Goal: Navigation & Orientation: Find specific page/section

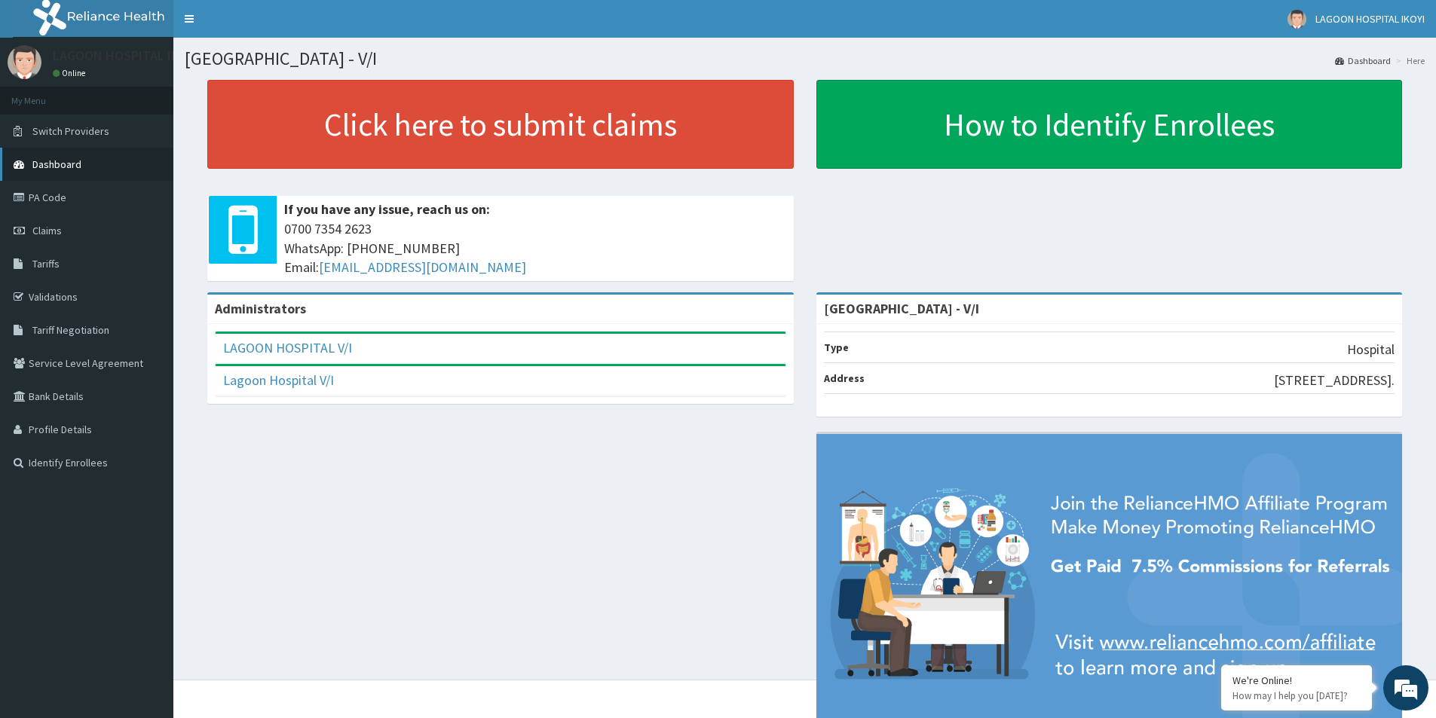
click at [66, 173] on link "Dashboard" at bounding box center [86, 164] width 173 height 33
click at [306, 381] on link "Lagoon Hospital V/I" at bounding box center [278, 380] width 111 height 17
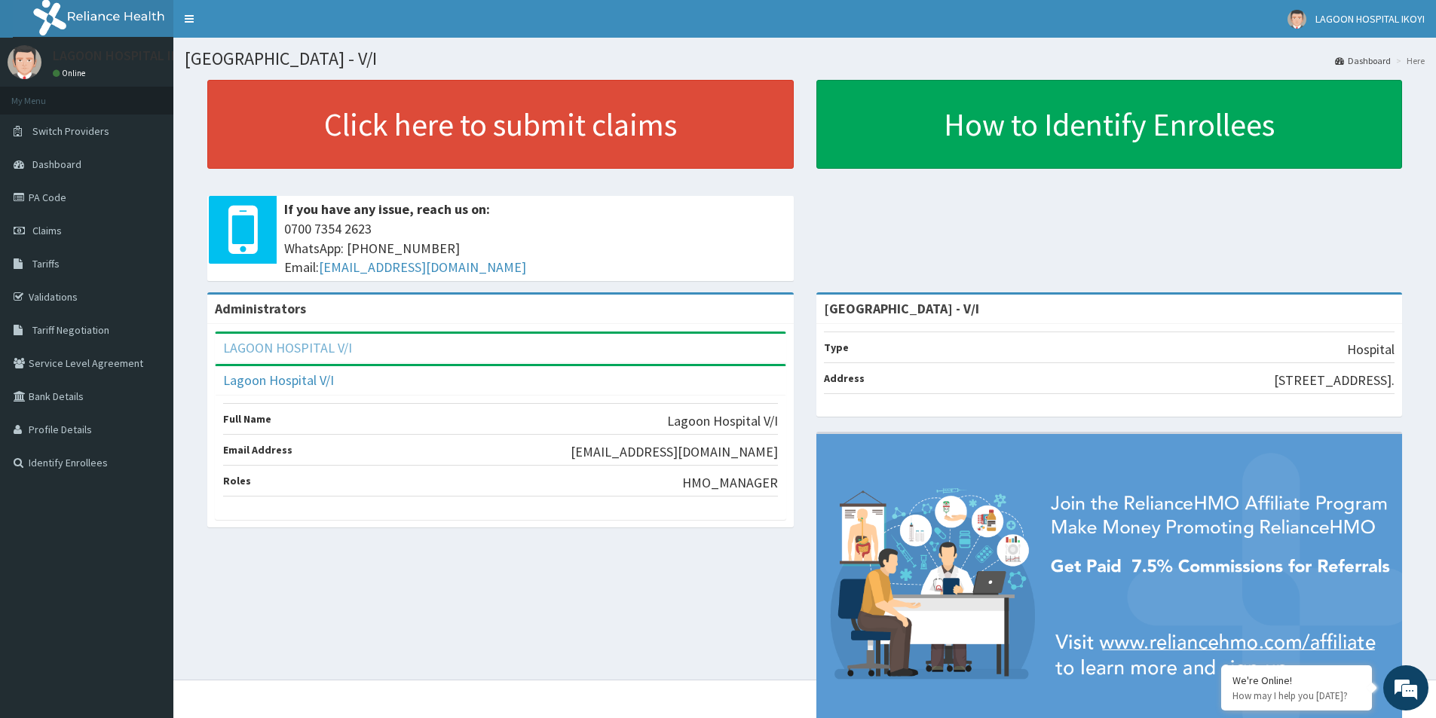
click at [318, 347] on link "LAGOON HOSPITAL V/I" at bounding box center [287, 347] width 129 height 17
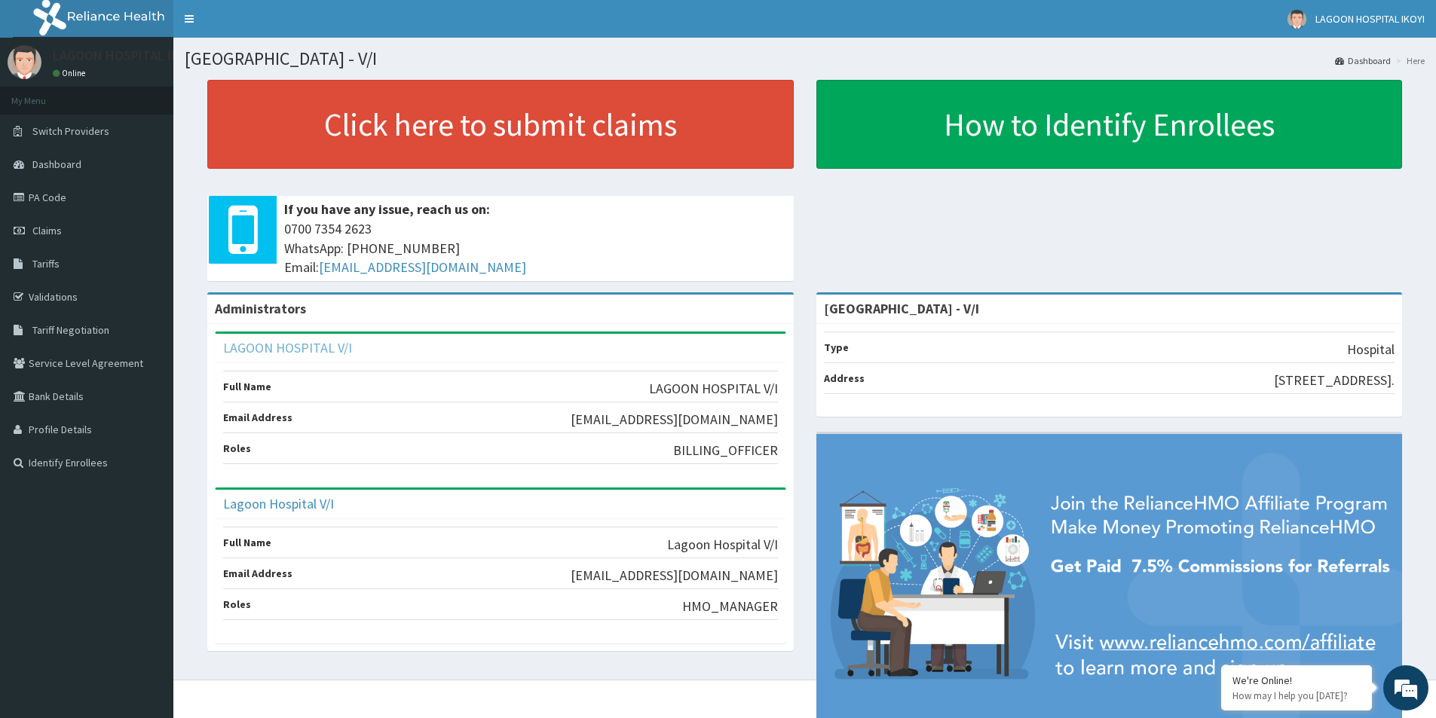
click at [313, 349] on link "LAGOON HOSPITAL V/I" at bounding box center [287, 347] width 129 height 17
click at [126, 503] on aside "LAGOON HOSPITAL IKOYI Online My Menu Switch Providers Dashboard PA Code Claims …" at bounding box center [86, 391] width 173 height 782
click at [78, 164] on span "Dashboard" at bounding box center [56, 165] width 49 height 14
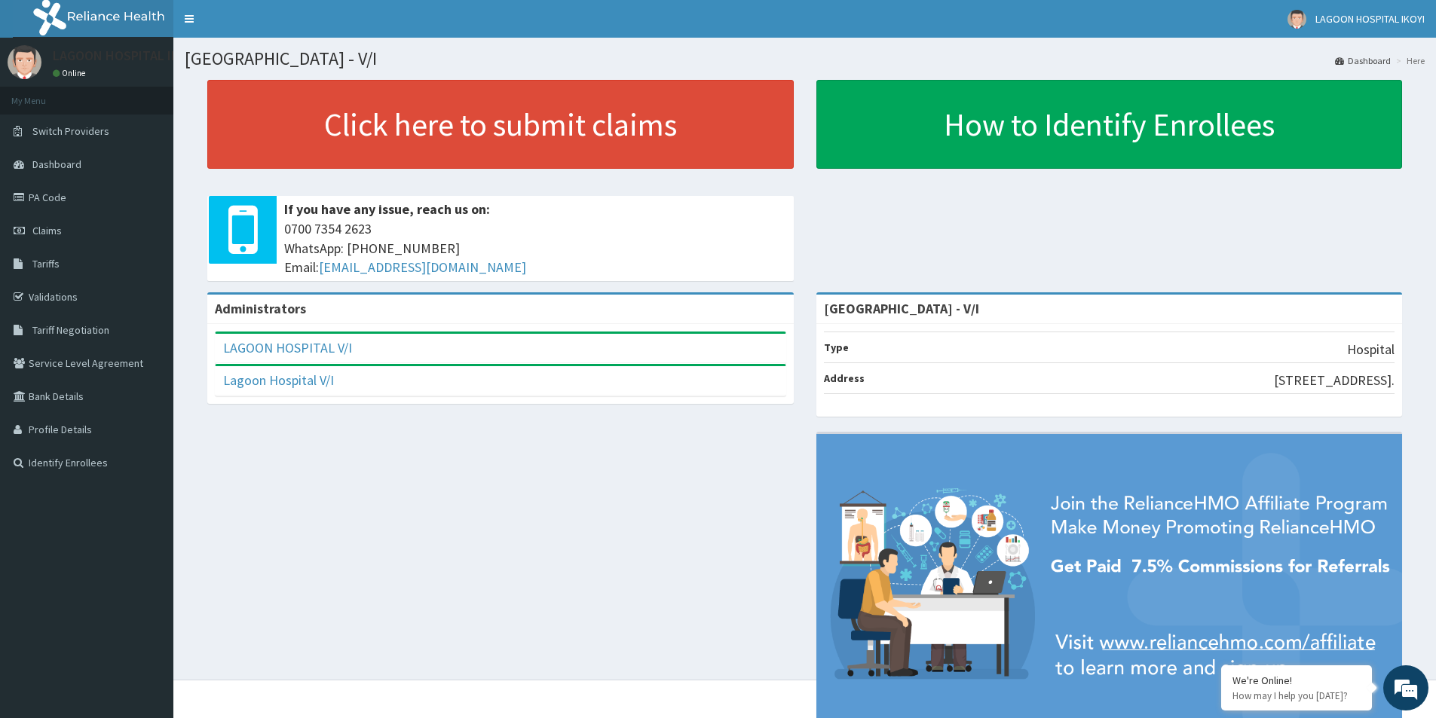
click at [1369, 63] on link "Dashboard" at bounding box center [1363, 60] width 56 height 13
click at [72, 136] on span "Switch Providers" at bounding box center [70, 131] width 77 height 14
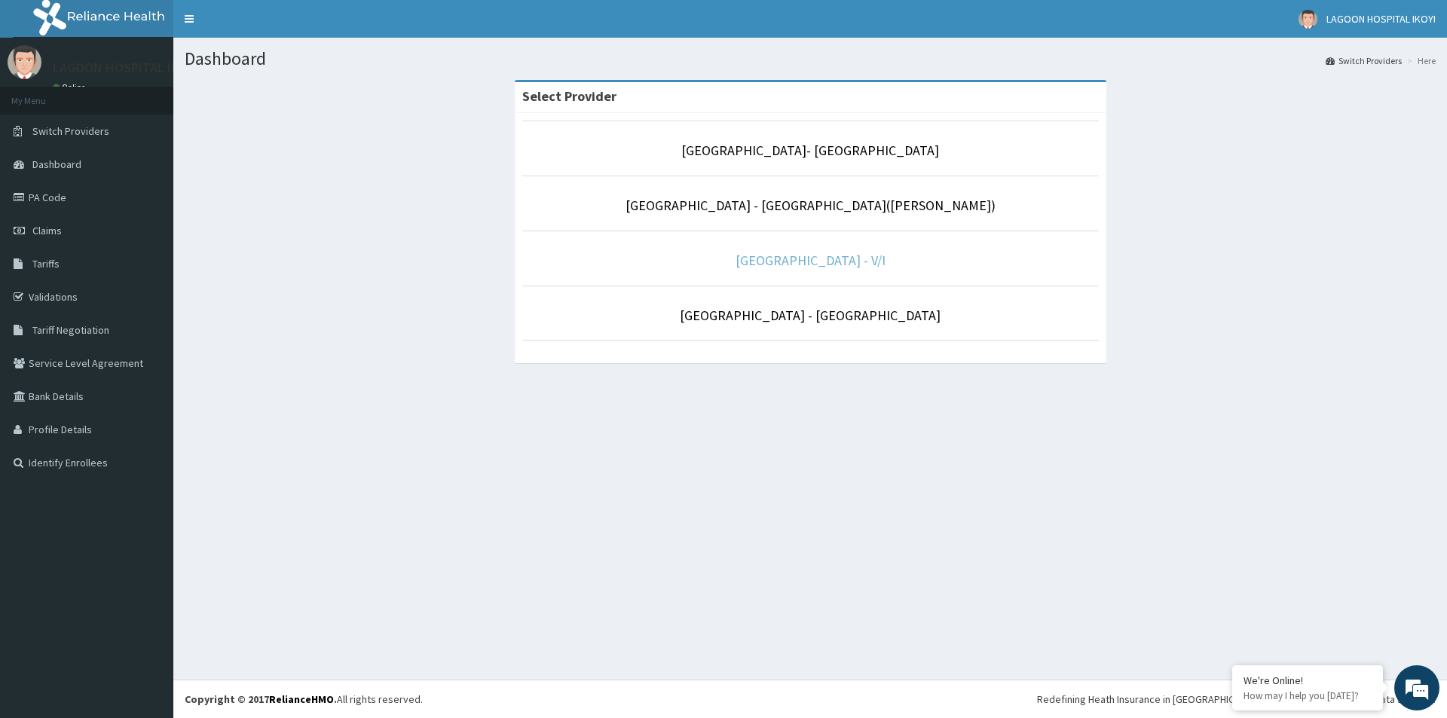
click at [794, 260] on link "[GEOGRAPHIC_DATA] - V/I" at bounding box center [811, 260] width 150 height 17
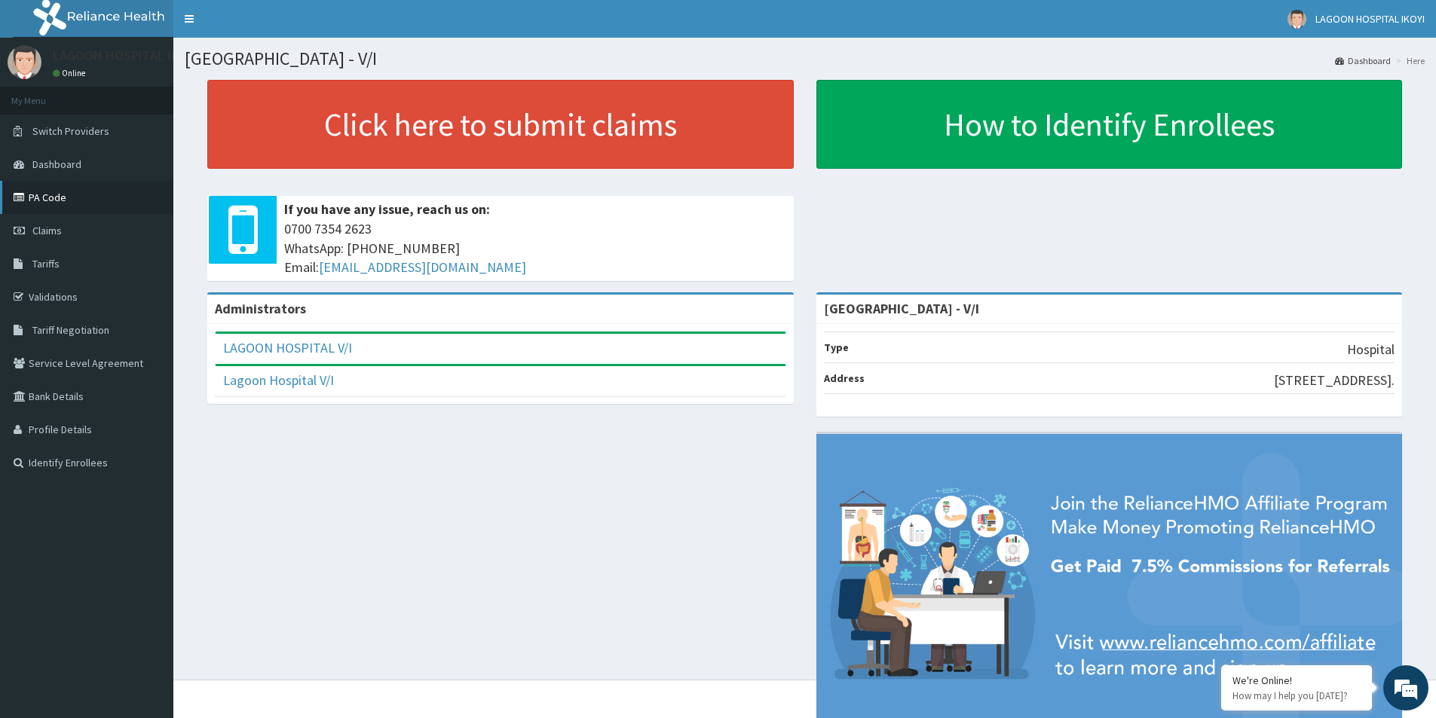
click at [73, 195] on link "PA Code" at bounding box center [86, 197] width 173 height 33
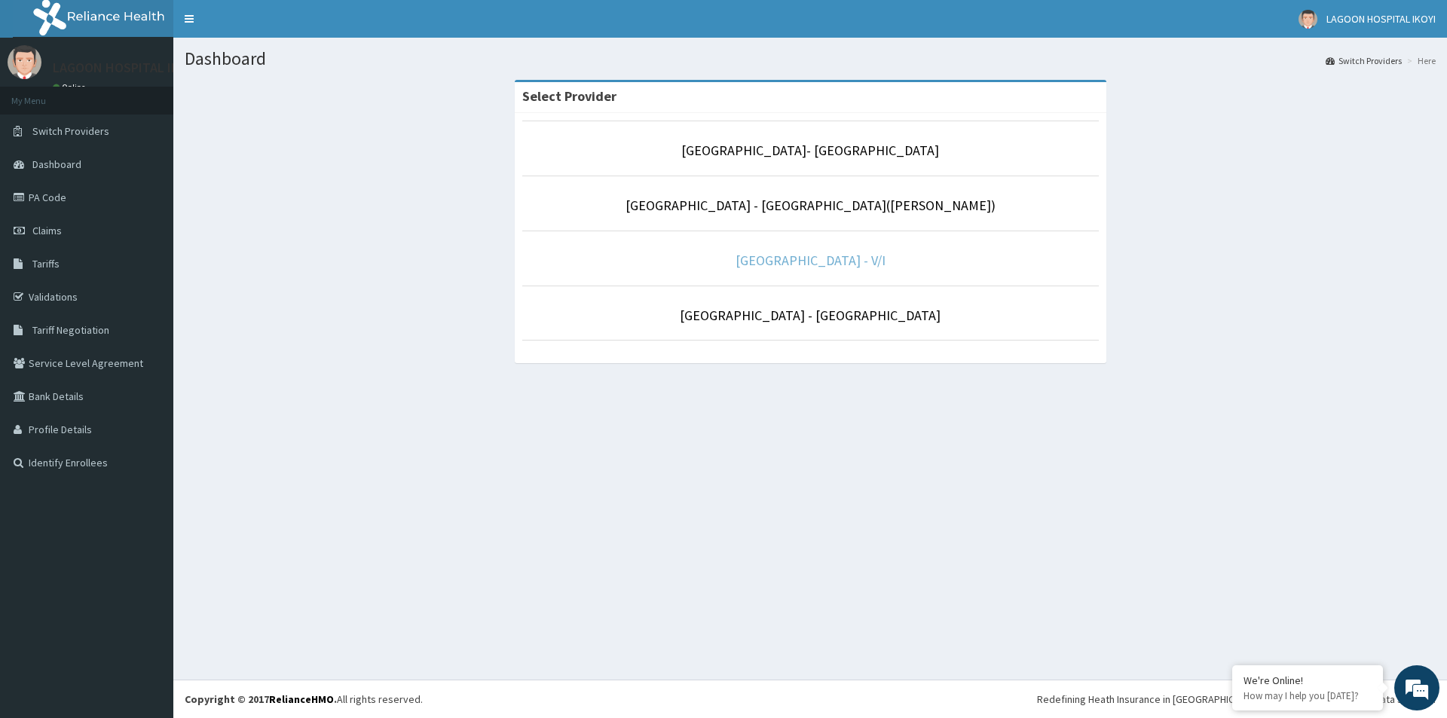
click at [823, 267] on link "[GEOGRAPHIC_DATA] - V/I" at bounding box center [811, 260] width 150 height 17
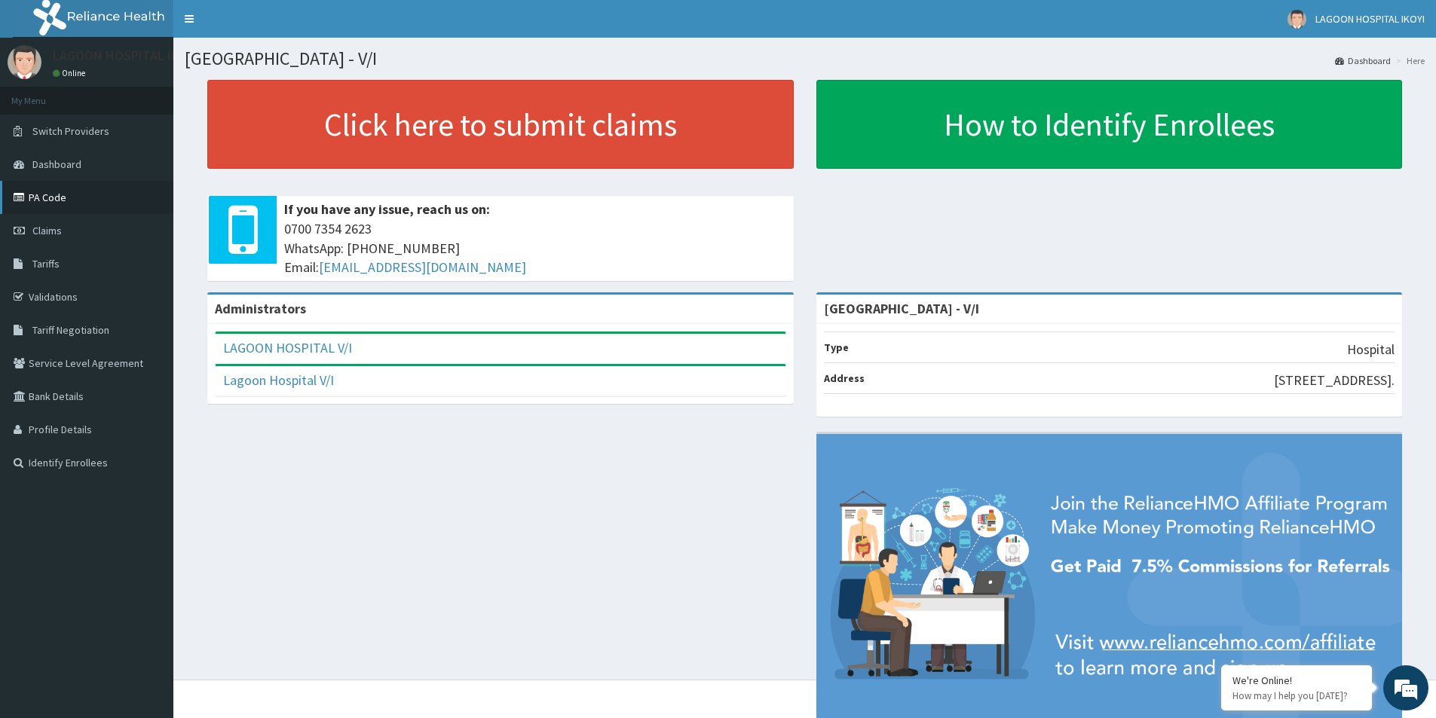
click at [63, 191] on link "PA Code" at bounding box center [86, 197] width 173 height 33
click at [66, 195] on link "PA Code" at bounding box center [86, 197] width 173 height 33
